Goal: Navigation & Orientation: Find specific page/section

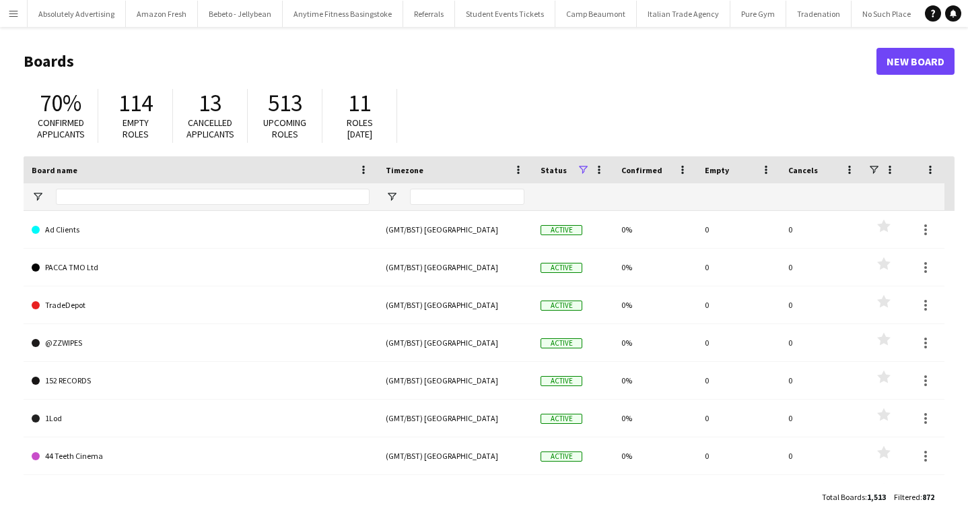
click at [9, 13] on app-icon "Menu" at bounding box center [13, 13] width 11 height 11
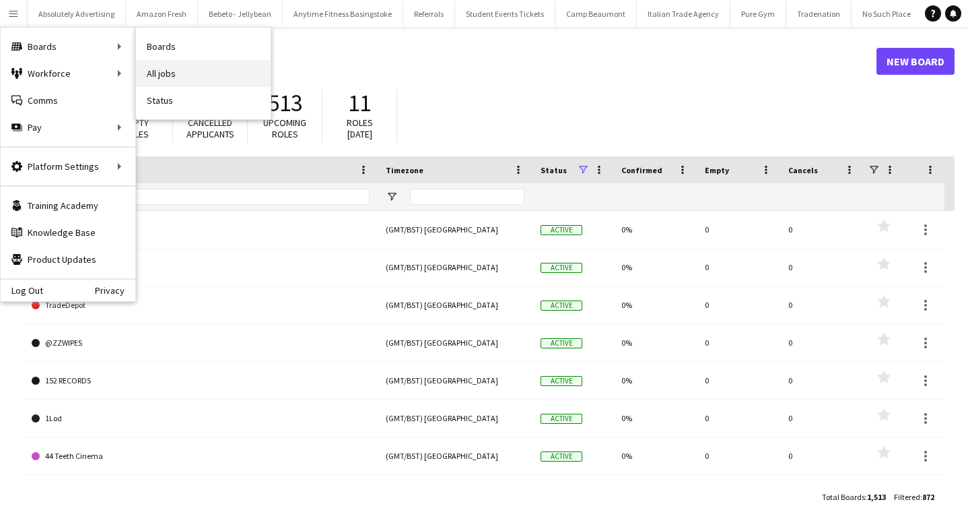
click at [189, 76] on link "All jobs" at bounding box center [203, 73] width 135 height 27
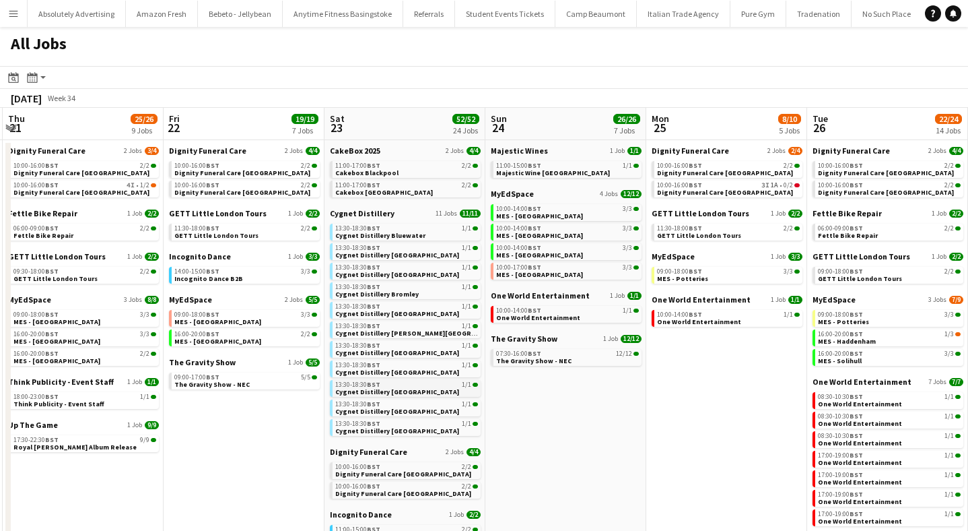
scroll to position [0, 317]
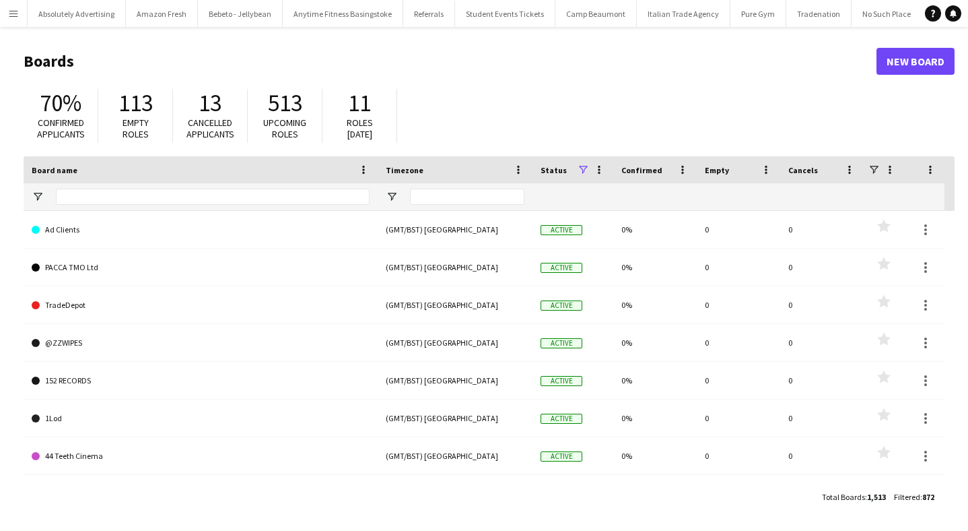
click at [12, 13] on app-icon "Menu" at bounding box center [13, 13] width 11 height 11
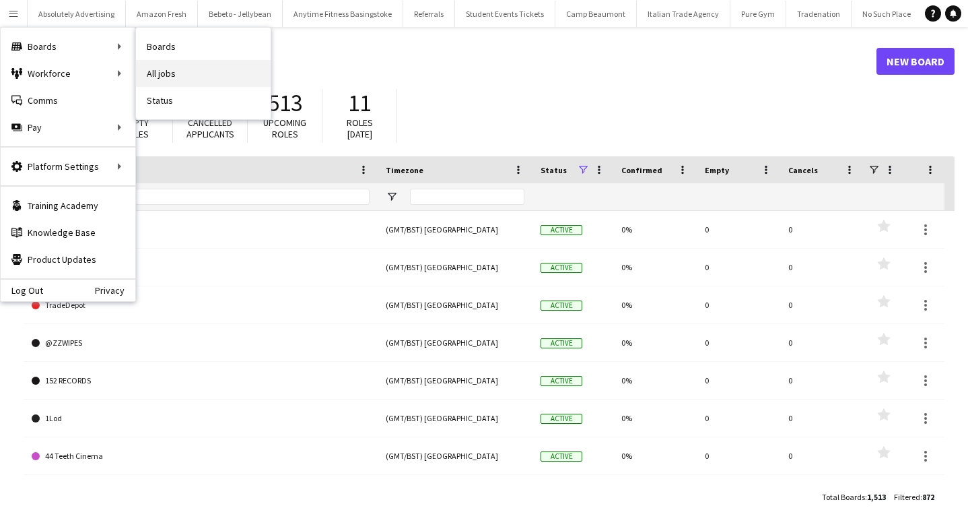
click at [189, 75] on link "All jobs" at bounding box center [203, 73] width 135 height 27
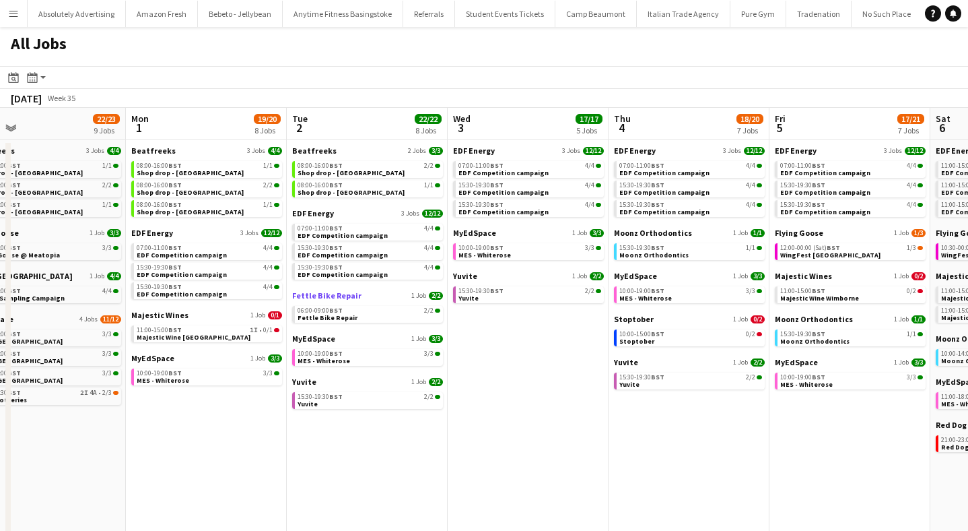
scroll to position [0, 529]
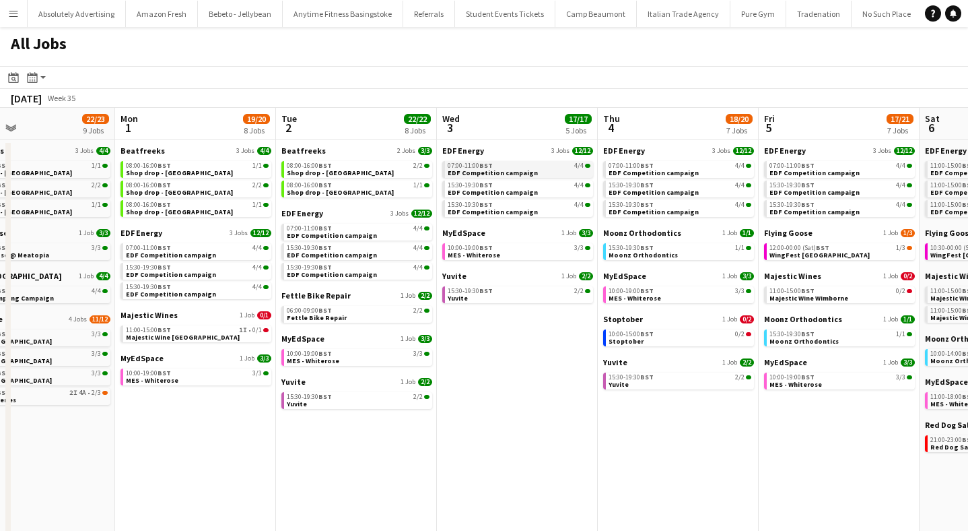
click at [510, 170] on span "EDF Competition campaign" at bounding box center [493, 172] width 90 height 9
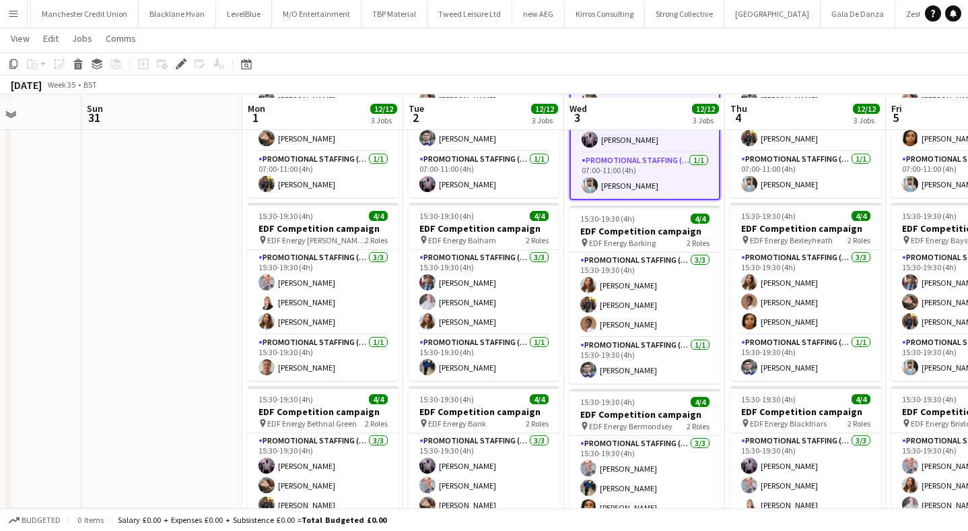
scroll to position [141, 0]
